Goal: Task Accomplishment & Management: Use online tool/utility

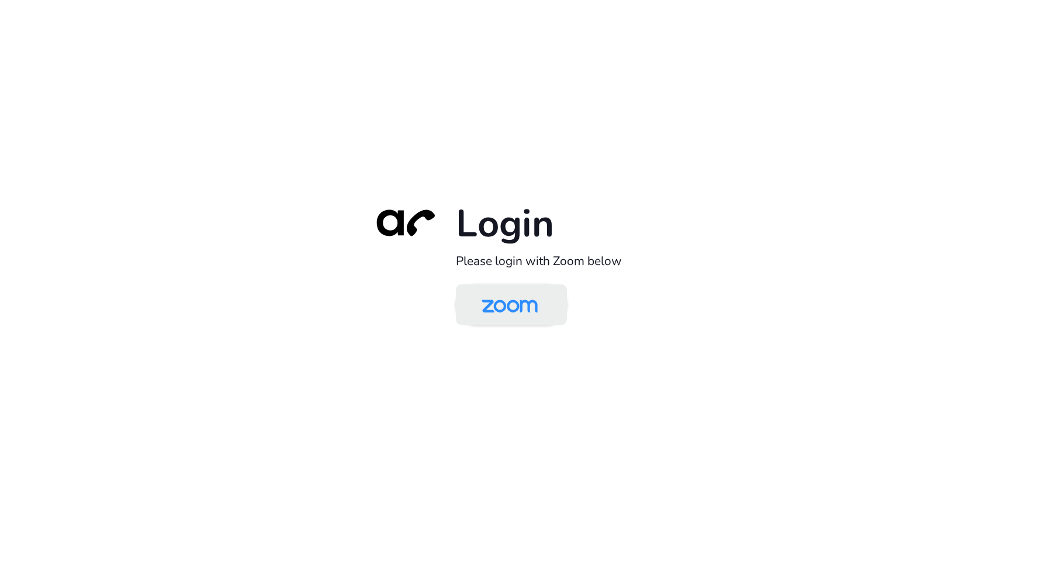
click at [527, 310] on img at bounding box center [509, 305] width 81 height 38
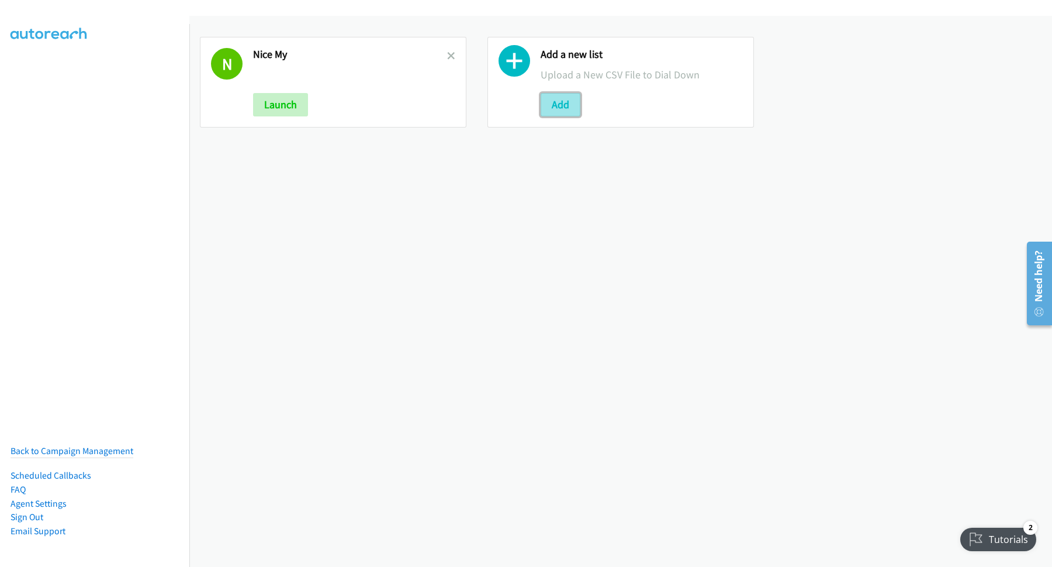
click at [570, 103] on button "Add" at bounding box center [561, 104] width 40 height 23
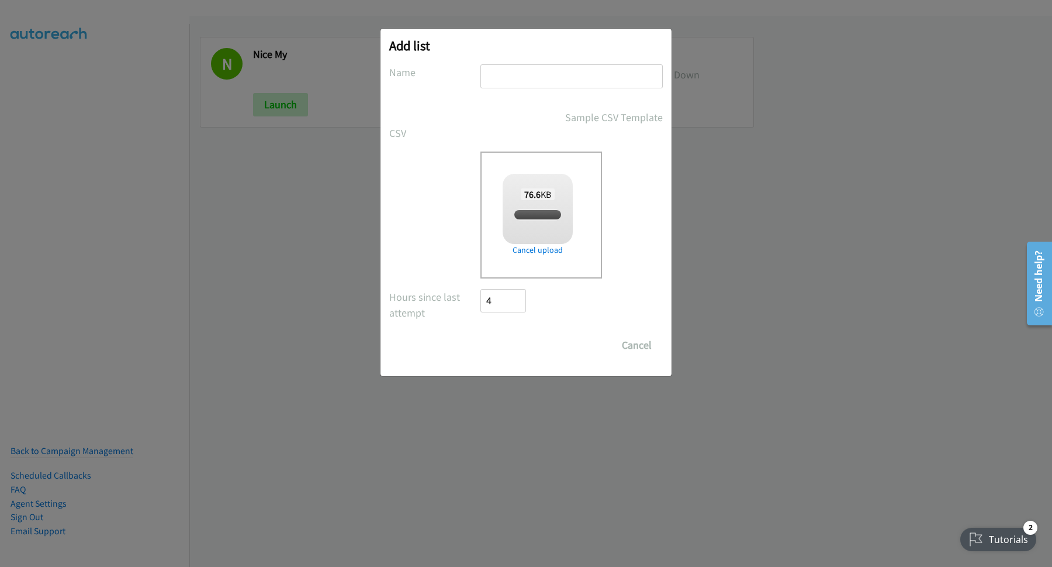
checkbox input "true"
click at [555, 78] on input "text" at bounding box center [572, 76] width 182 height 24
type input "sas"
click at [509, 341] on input "Save List" at bounding box center [511, 344] width 61 height 23
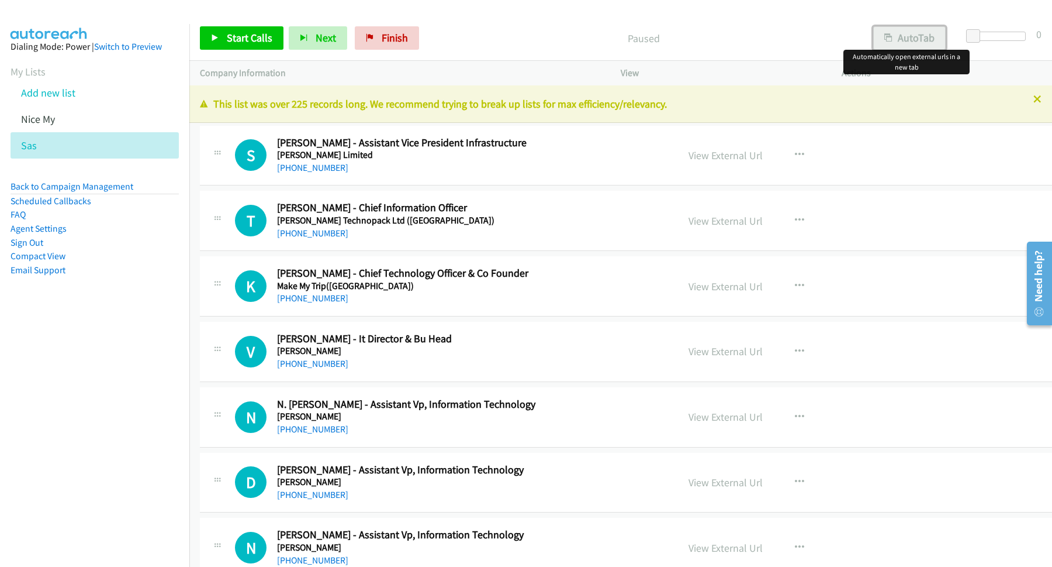
click at [915, 36] on button "AutoTab" at bounding box center [909, 37] width 72 height 23
click at [239, 40] on span "Start Calls" at bounding box center [250, 37] width 46 height 13
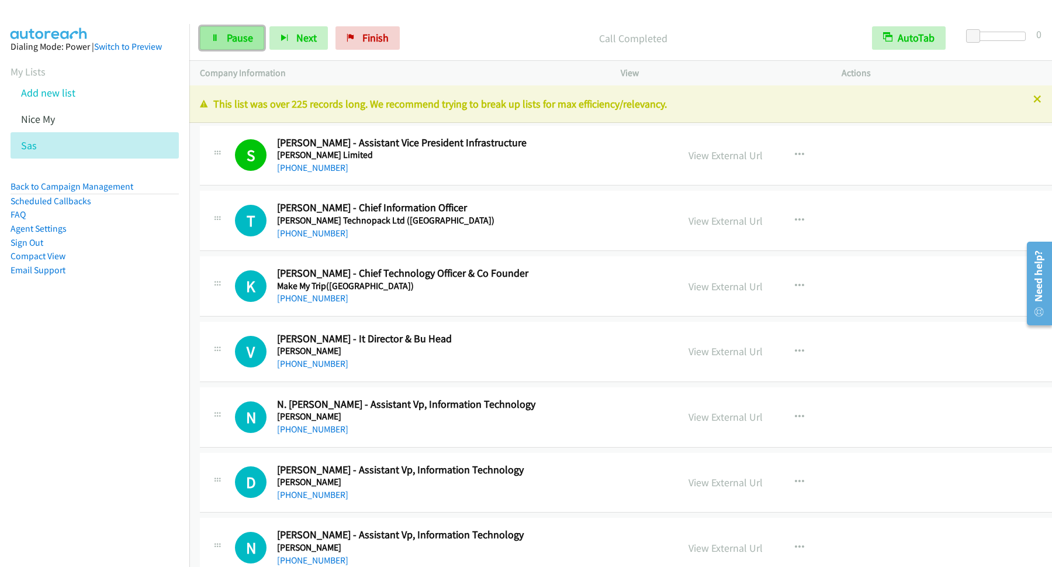
click at [233, 32] on span "Pause" at bounding box center [240, 37] width 26 height 13
click at [258, 29] on link "Start Calls" at bounding box center [242, 37] width 84 height 23
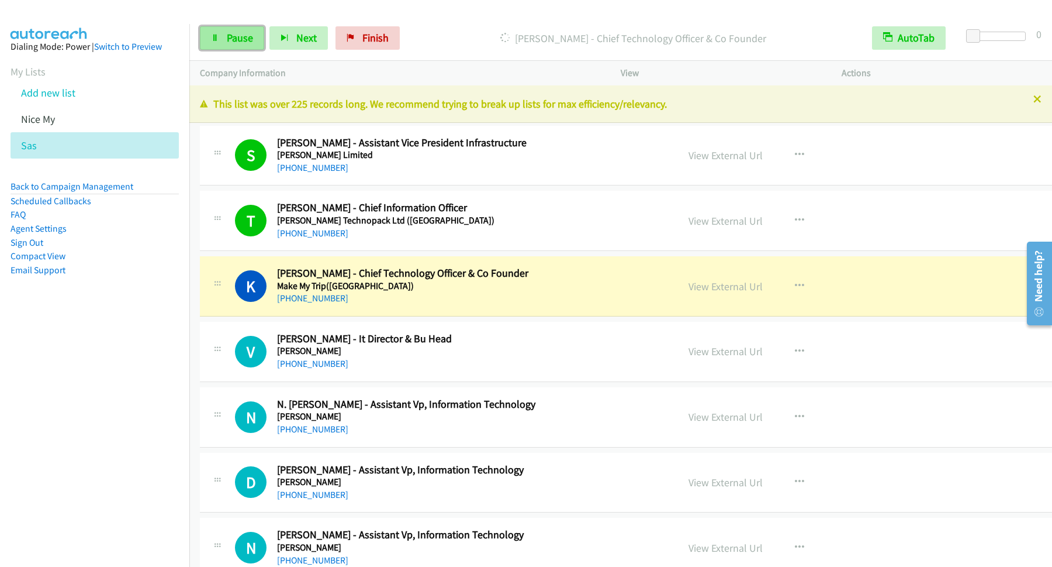
click at [214, 35] on icon at bounding box center [215, 38] width 8 height 8
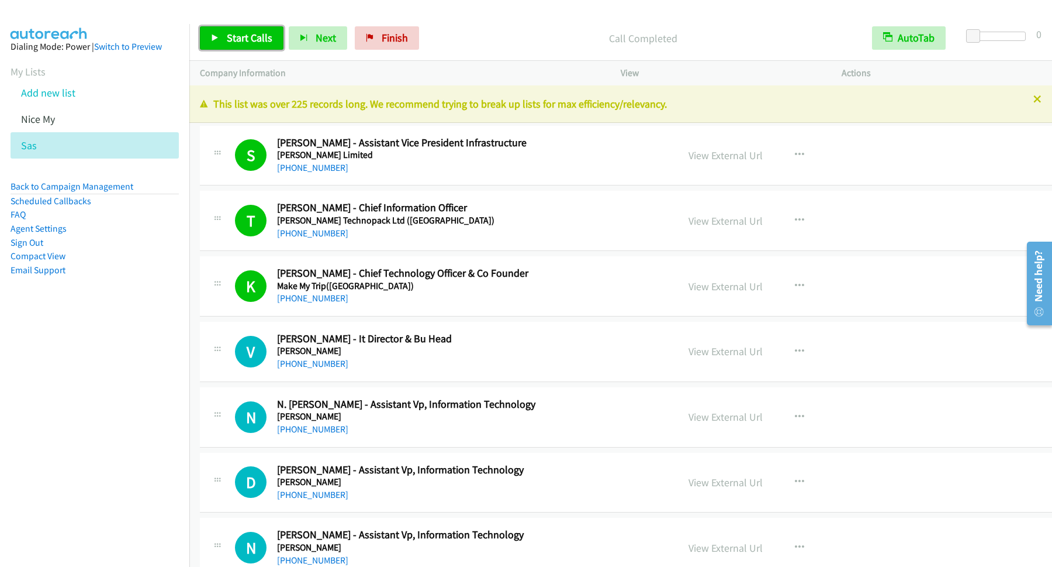
click at [252, 39] on span "Start Calls" at bounding box center [250, 37] width 46 height 13
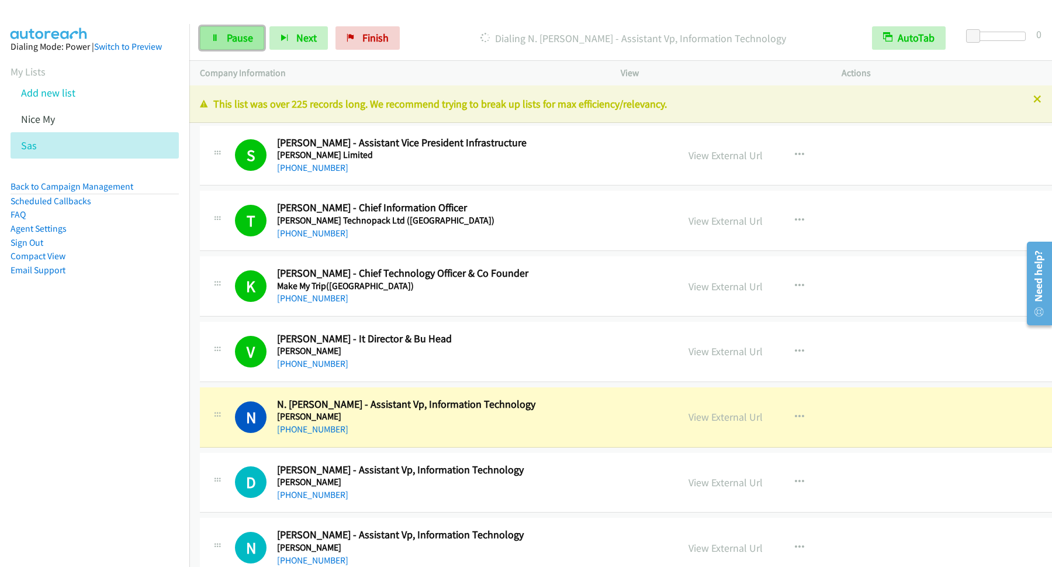
click at [231, 32] on span "Pause" at bounding box center [240, 37] width 26 height 13
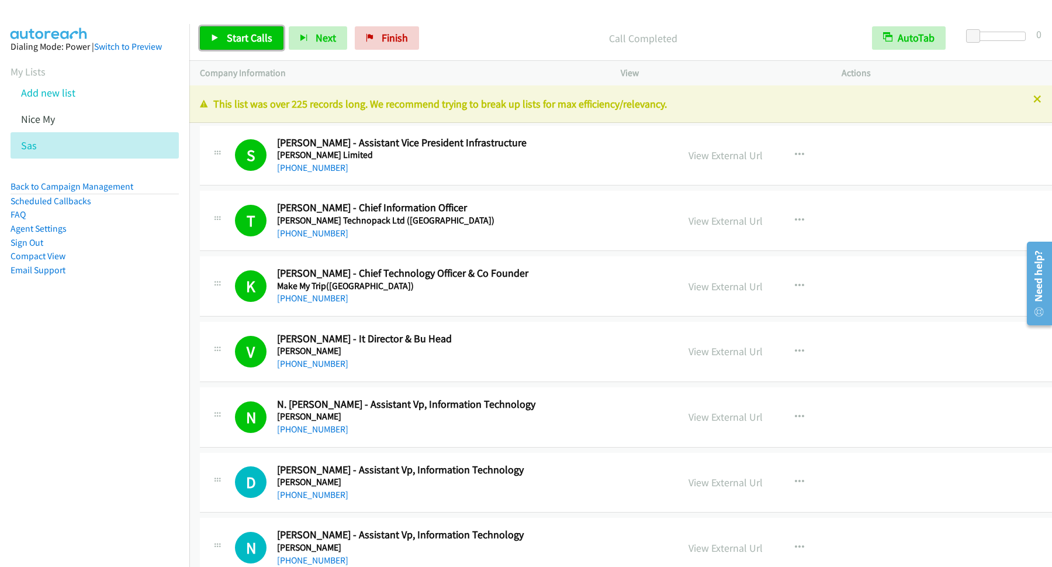
click at [262, 41] on span "Start Calls" at bounding box center [250, 37] width 46 height 13
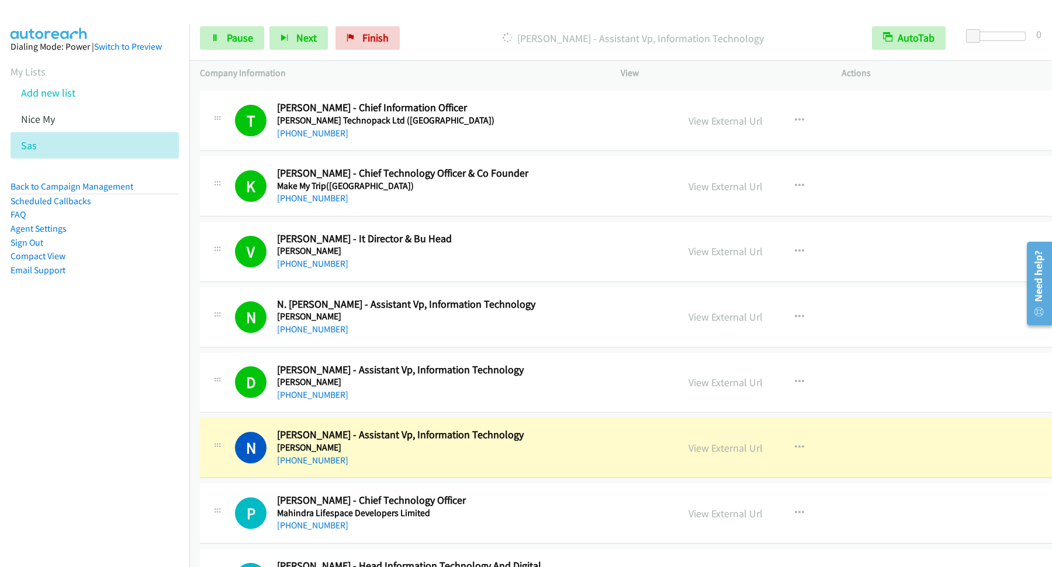
scroll to position [158, 0]
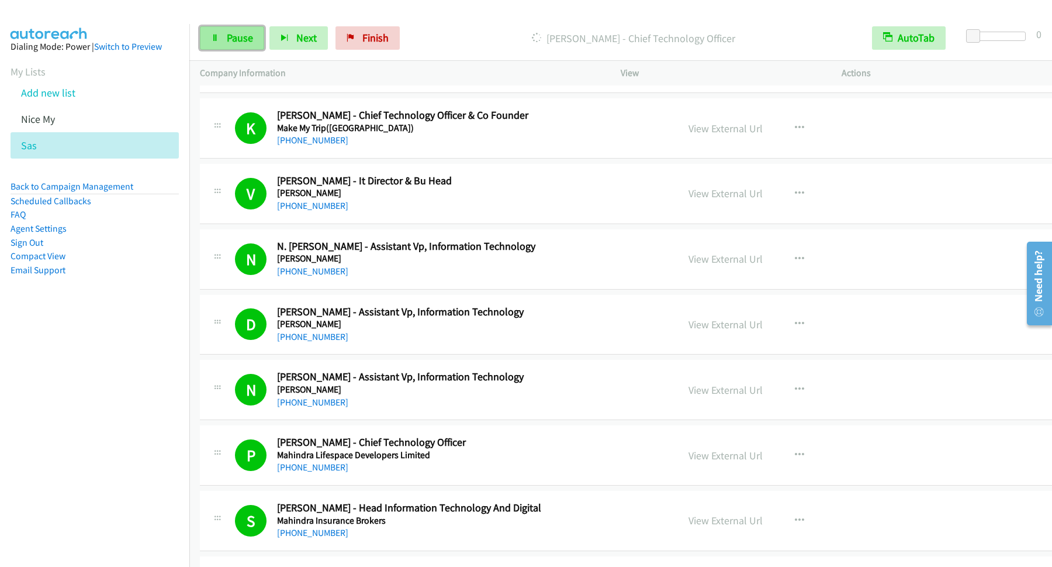
click at [245, 37] on span "Pause" at bounding box center [240, 37] width 26 height 13
click at [265, 35] on span "Start Calls" at bounding box center [250, 37] width 46 height 13
click at [236, 37] on span "Pause" at bounding box center [240, 37] width 26 height 13
click at [264, 42] on span "Start Calls" at bounding box center [250, 37] width 46 height 13
click at [246, 44] on span "Pause" at bounding box center [240, 37] width 26 height 13
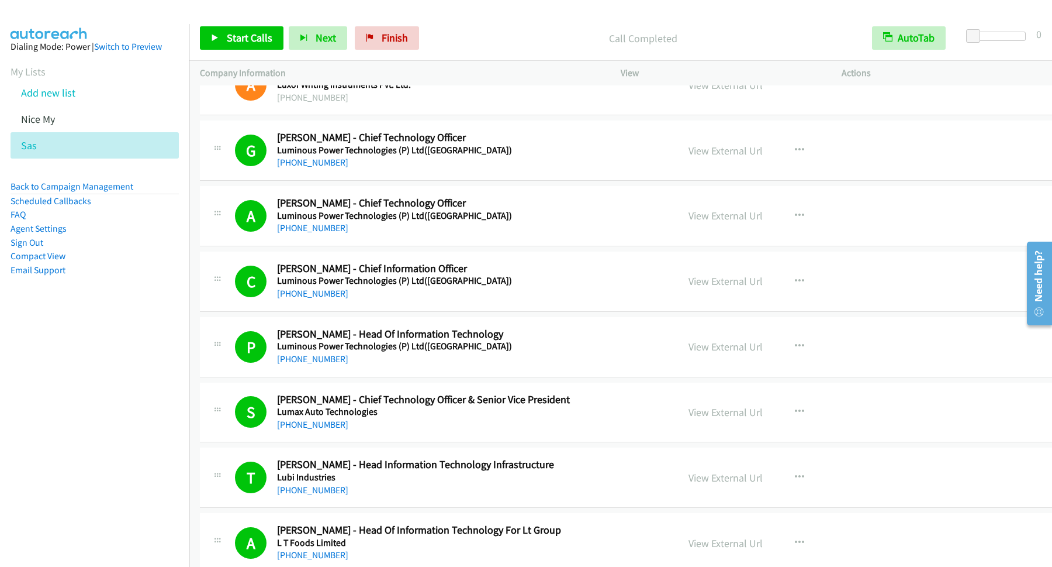
scroll to position [1105, 0]
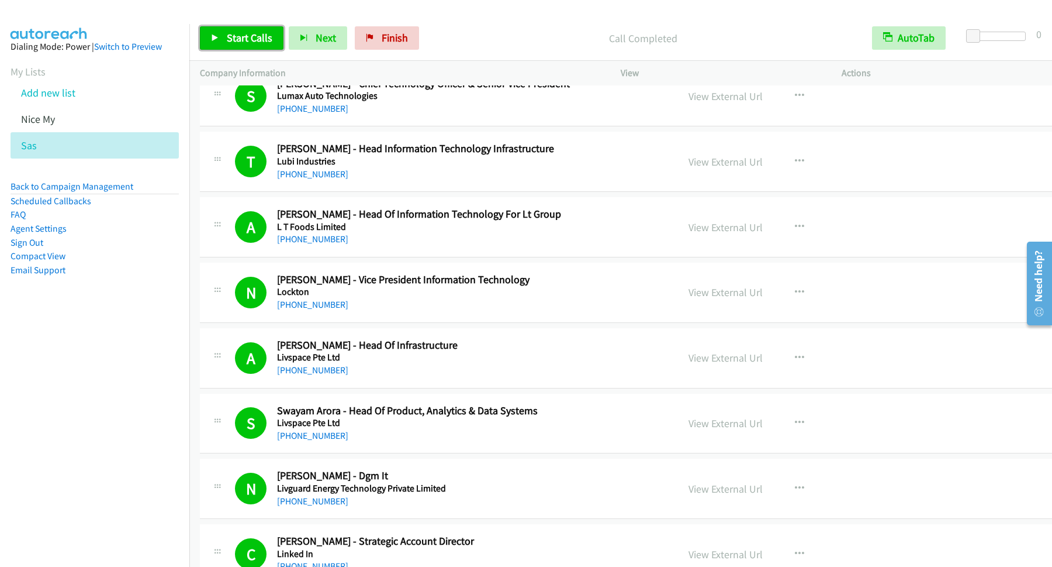
click at [252, 40] on span "Start Calls" at bounding box center [250, 37] width 46 height 13
click at [233, 36] on span "Pause" at bounding box center [240, 37] width 26 height 13
click at [265, 42] on span "Start Calls" at bounding box center [250, 37] width 46 height 13
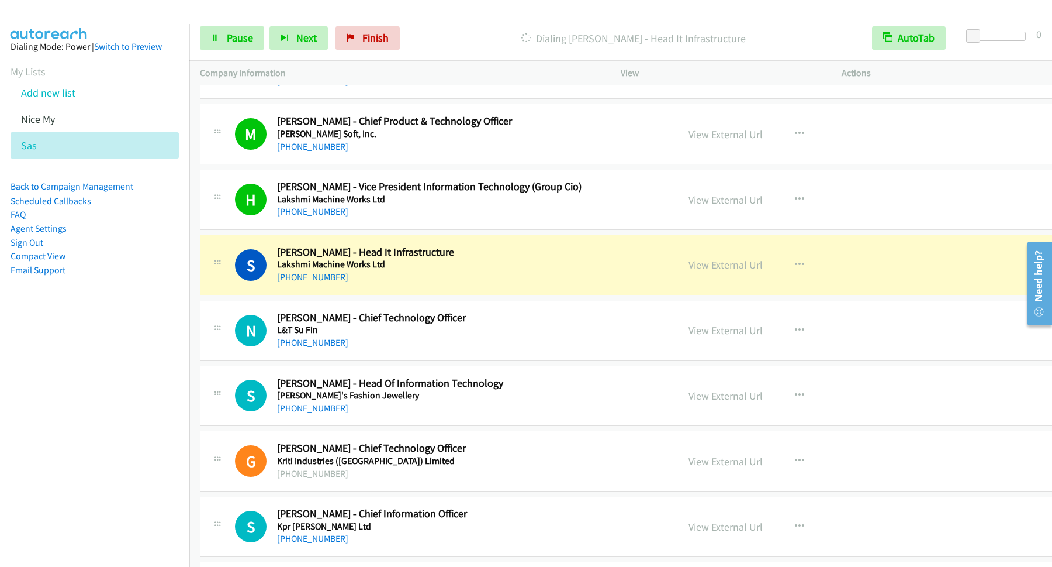
scroll to position [2021, 0]
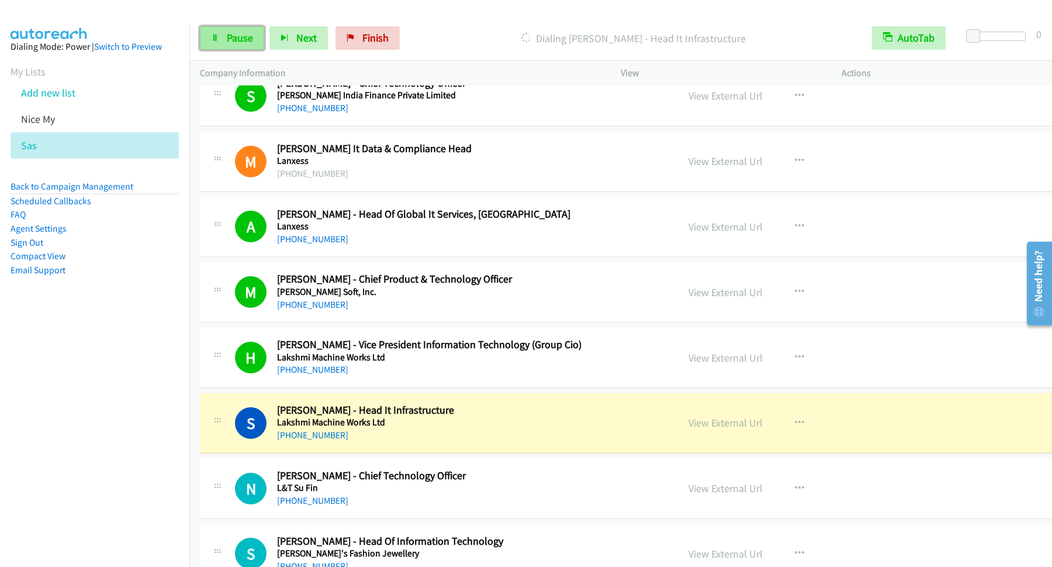
click at [242, 34] on span "Pause" at bounding box center [240, 37] width 26 height 13
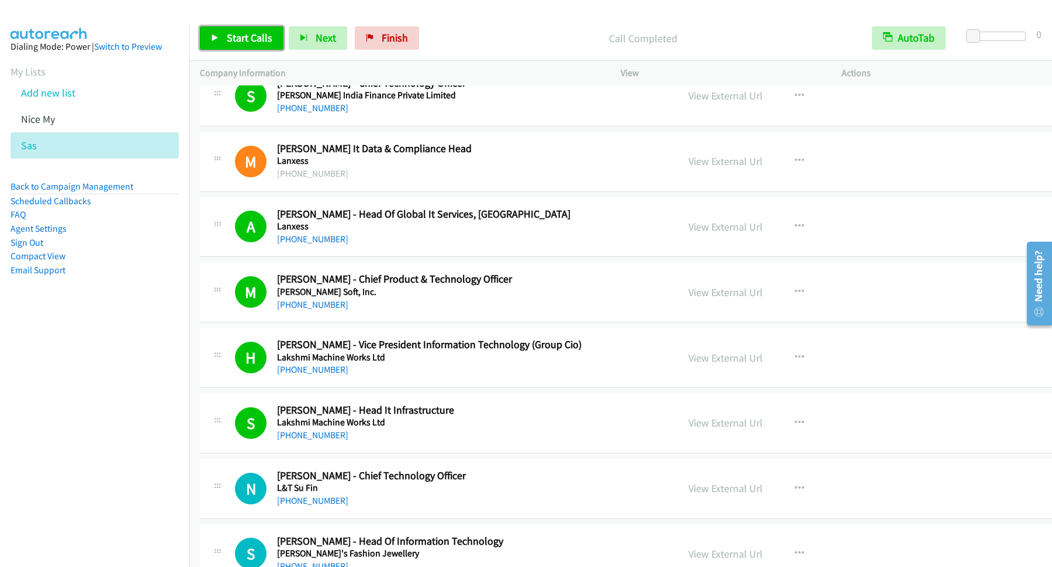
click at [251, 42] on span "Start Calls" at bounding box center [250, 37] width 46 height 13
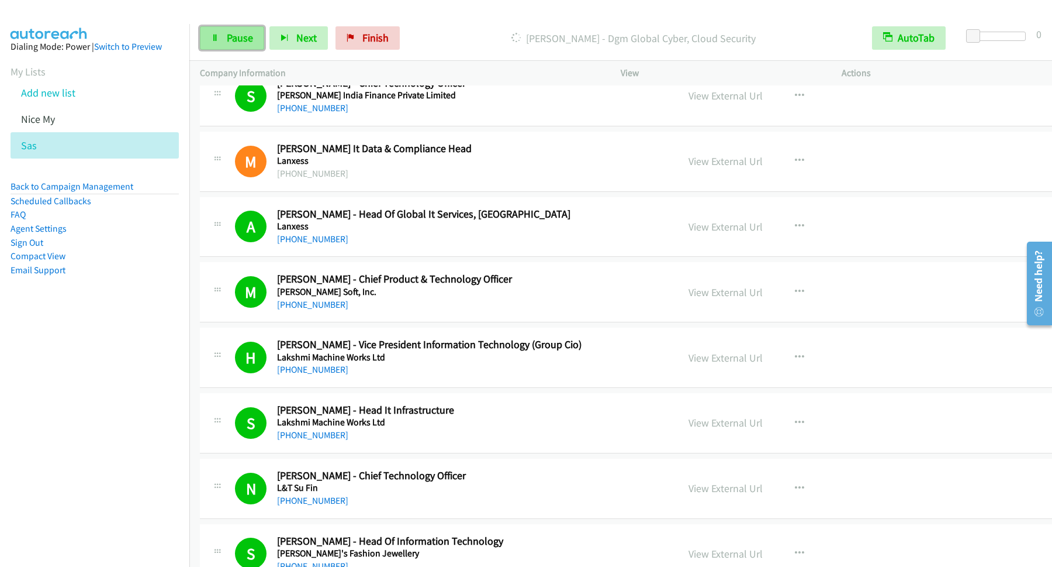
click at [228, 37] on span "Pause" at bounding box center [240, 37] width 26 height 13
click at [243, 38] on span "Start Calls" at bounding box center [250, 37] width 46 height 13
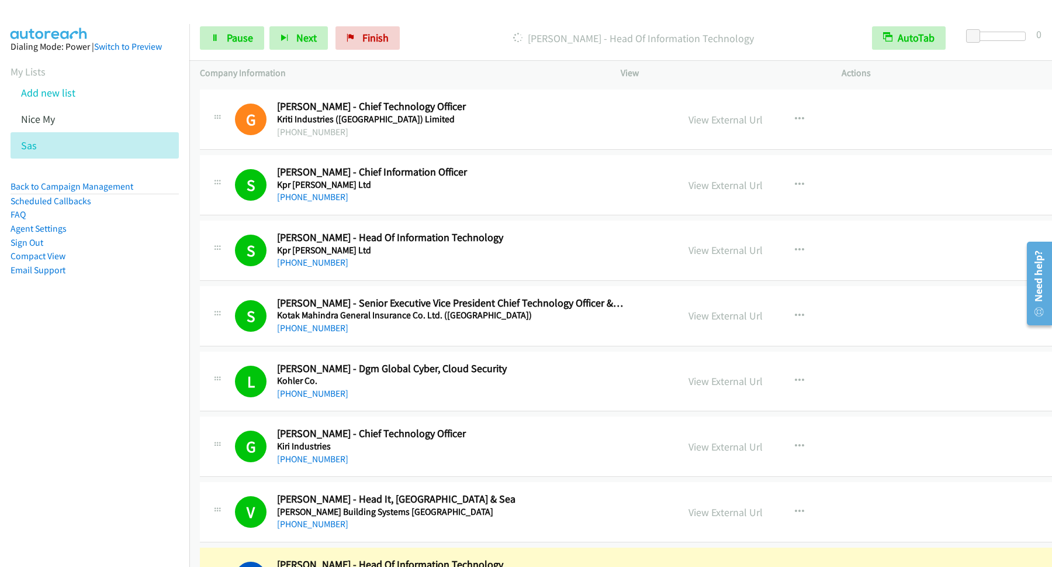
scroll to position [2652, 0]
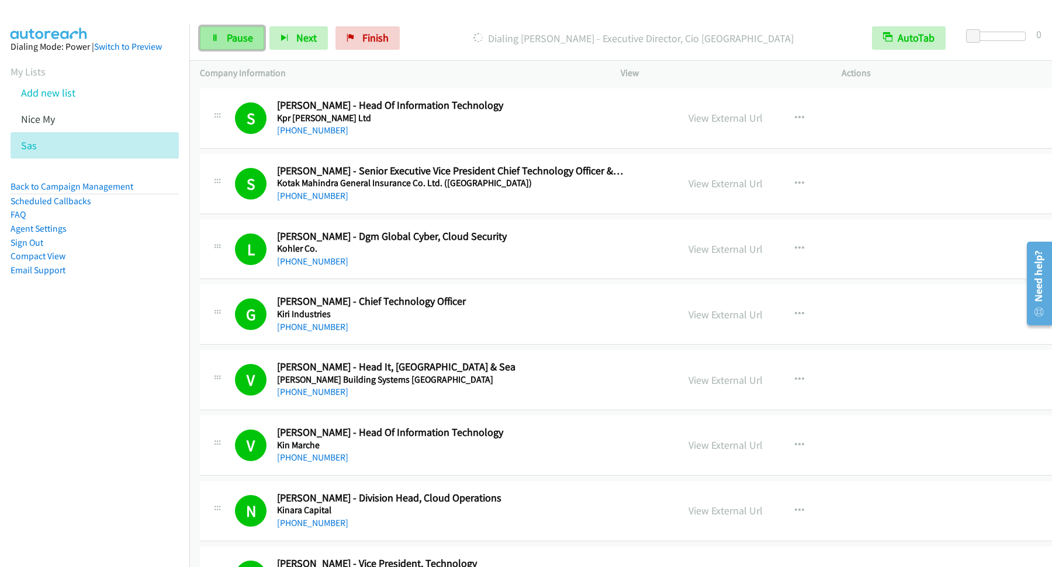
click at [234, 35] on span "Pause" at bounding box center [240, 37] width 26 height 13
click at [249, 42] on span "Start Calls" at bounding box center [250, 37] width 46 height 13
click at [236, 44] on span "Pause" at bounding box center [240, 37] width 26 height 13
click at [257, 38] on span "Start Calls" at bounding box center [250, 37] width 46 height 13
drag, startPoint x: 231, startPoint y: 42, endPoint x: 242, endPoint y: 56, distance: 18.4
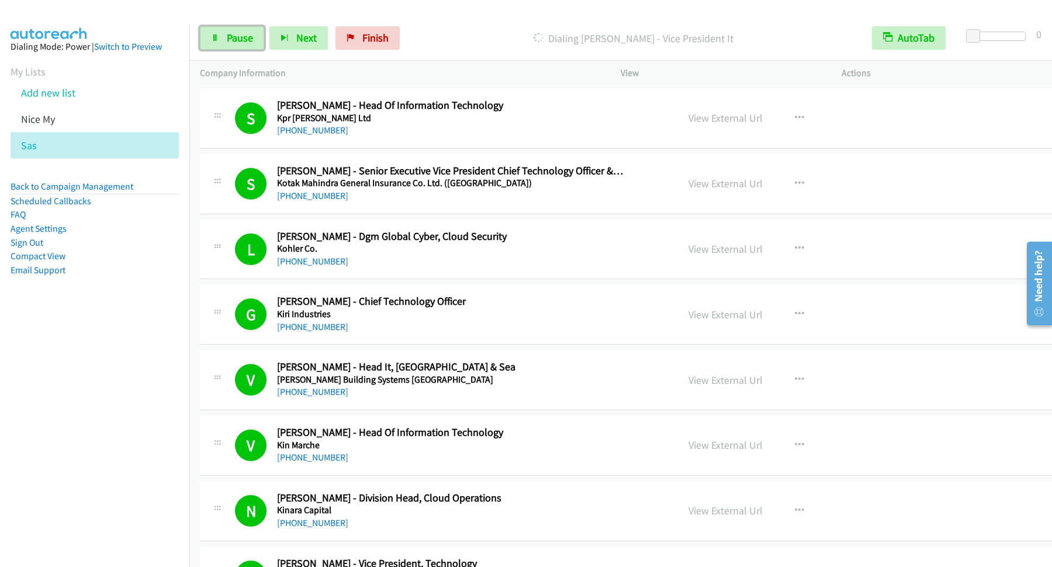
click at [232, 42] on span "Pause" at bounding box center [240, 37] width 26 height 13
click at [249, 42] on span "Start Calls" at bounding box center [250, 37] width 46 height 13
click at [294, 516] on h5 "Kinara Capital" at bounding box center [451, 510] width 348 height 12
click at [245, 40] on span "Pause" at bounding box center [240, 37] width 26 height 13
click at [268, 35] on span "Start Calls" at bounding box center [250, 37] width 46 height 13
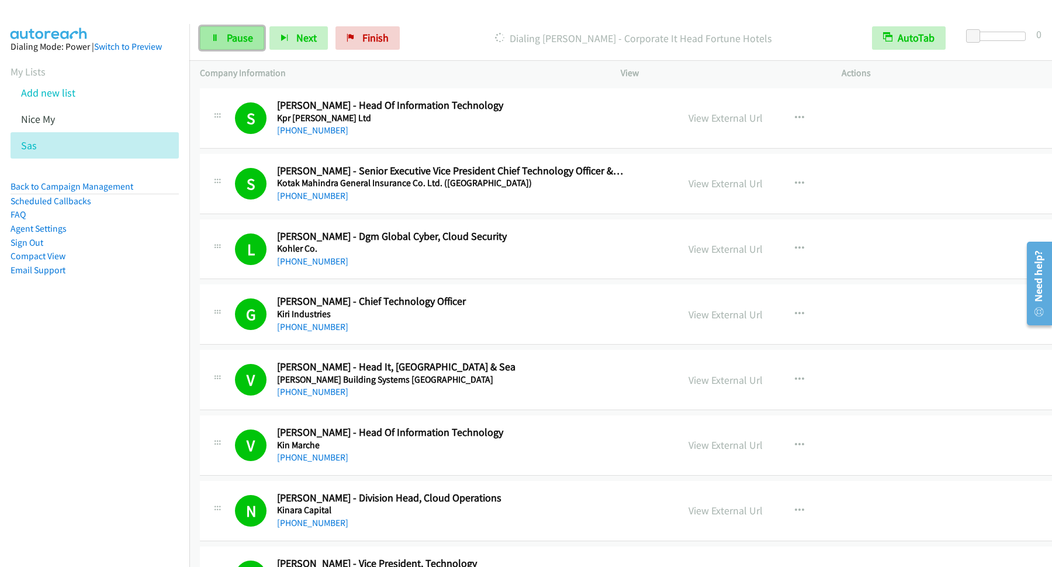
click at [236, 37] on span "Pause" at bounding box center [240, 37] width 26 height 13
click at [248, 33] on span "Start Calls" at bounding box center [250, 37] width 46 height 13
click at [219, 44] on link "Pause" at bounding box center [232, 37] width 64 height 23
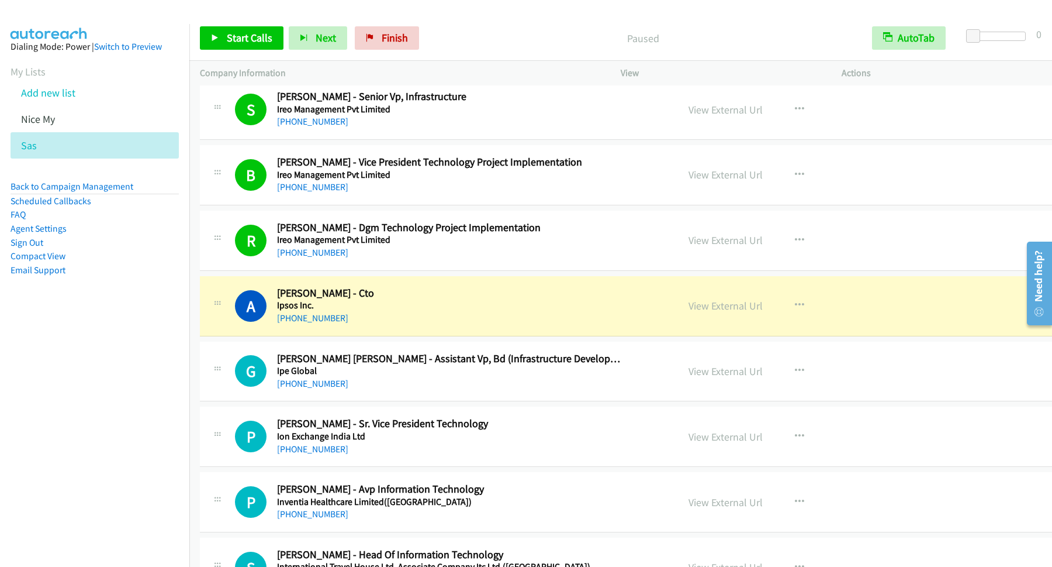
scroll to position [4862, 0]
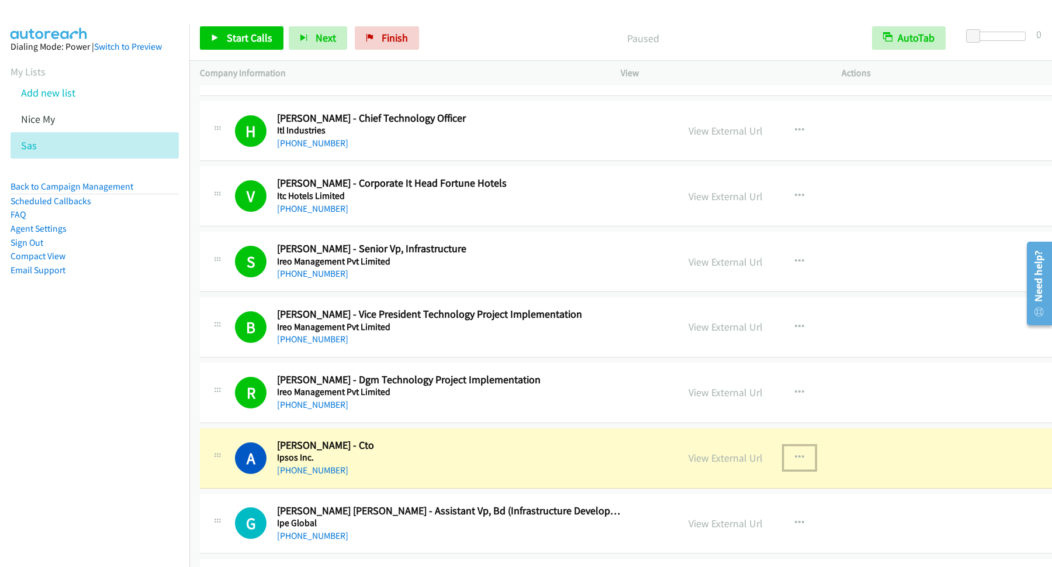
click at [795, 462] on icon "button" at bounding box center [799, 457] width 9 height 9
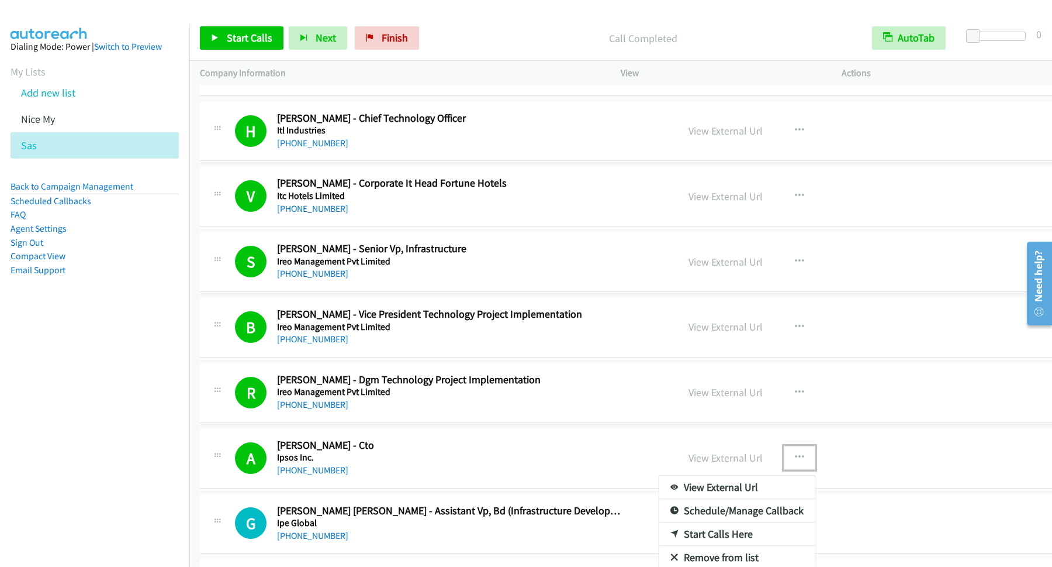
click at [254, 40] on div at bounding box center [526, 283] width 1052 height 567
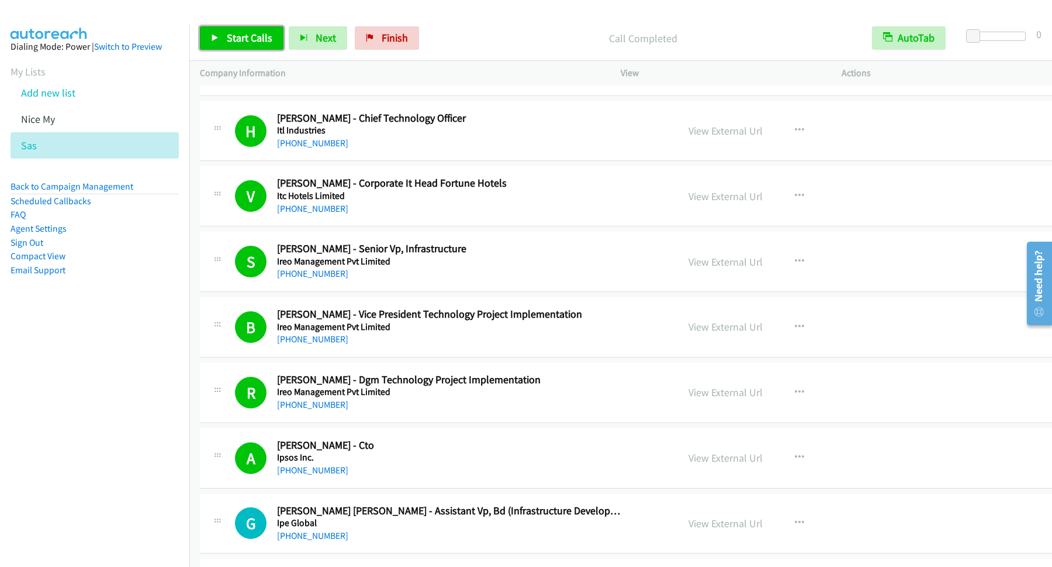
click at [237, 44] on span "Start Calls" at bounding box center [250, 37] width 46 height 13
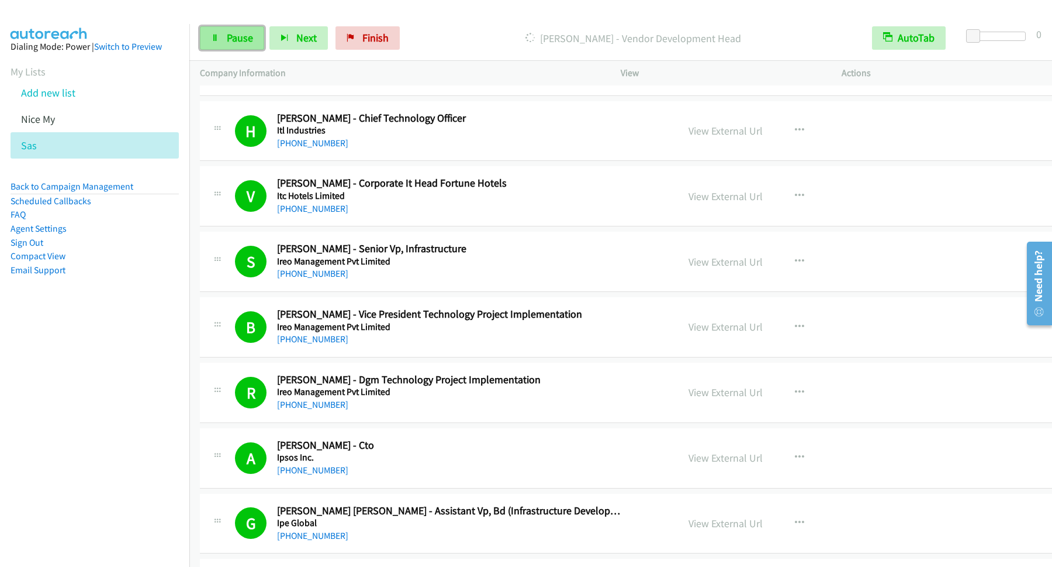
click at [227, 46] on link "Pause" at bounding box center [232, 37] width 64 height 23
click at [268, 35] on span "Start Calls" at bounding box center [250, 37] width 46 height 13
click at [244, 35] on span "Pause" at bounding box center [240, 37] width 26 height 13
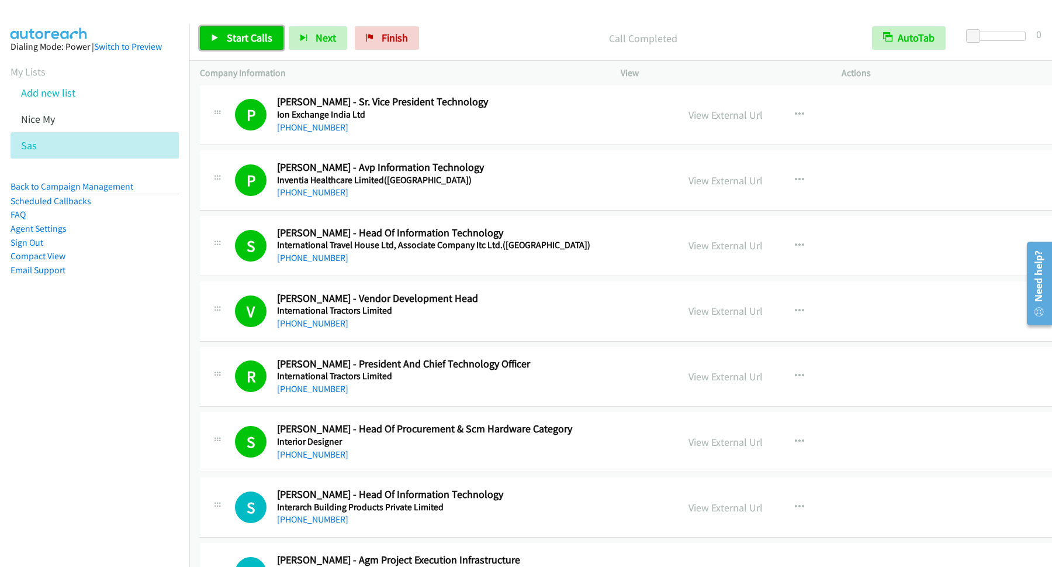
click at [248, 44] on span "Start Calls" at bounding box center [250, 37] width 46 height 13
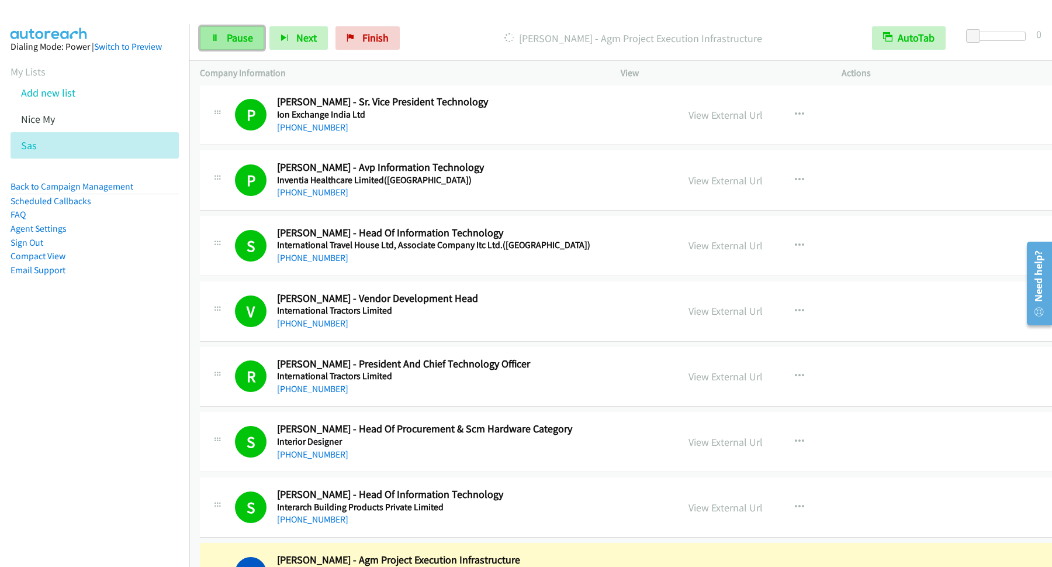
click at [248, 40] on span "Pause" at bounding box center [240, 37] width 26 height 13
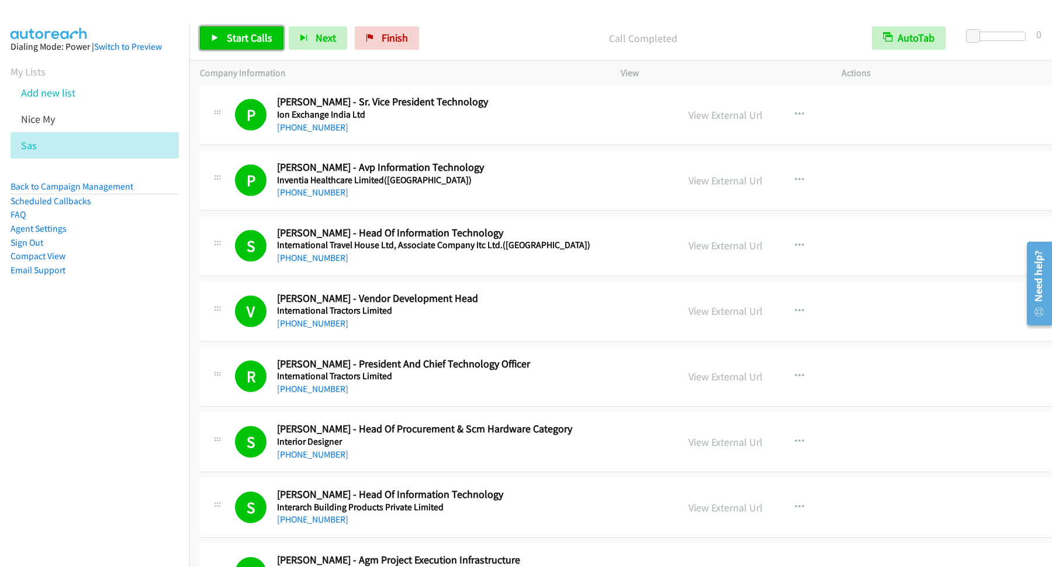
click at [259, 40] on span "Start Calls" at bounding box center [250, 37] width 46 height 13
click at [244, 34] on span "Pause" at bounding box center [240, 37] width 26 height 13
click at [252, 43] on span "Start Calls" at bounding box center [250, 37] width 46 height 13
click at [244, 40] on span "Pause" at bounding box center [240, 37] width 26 height 13
click at [260, 30] on link "Start Calls" at bounding box center [242, 37] width 84 height 23
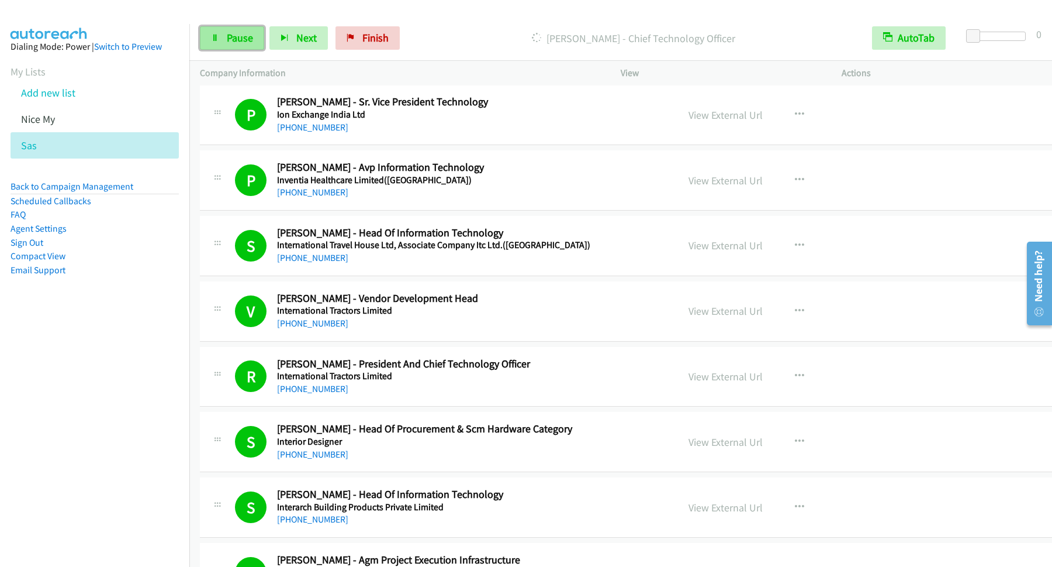
click at [243, 46] on link "Pause" at bounding box center [232, 37] width 64 height 23
